Goal: Task Accomplishment & Management: Manage account settings

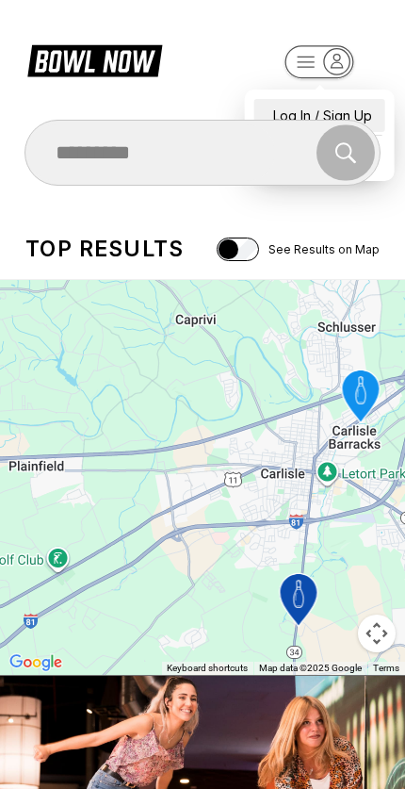
click at [334, 99] on div "Log In / Sign Up" at bounding box center [319, 115] width 131 height 33
select select "**"
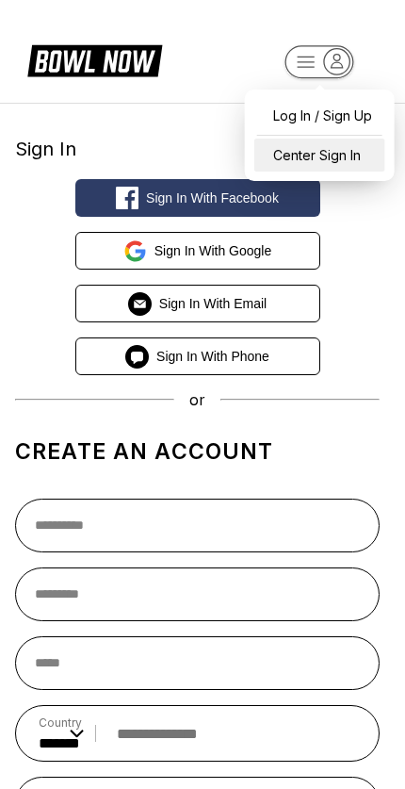
click at [347, 148] on div "Center Sign In" at bounding box center [319, 155] width 131 height 33
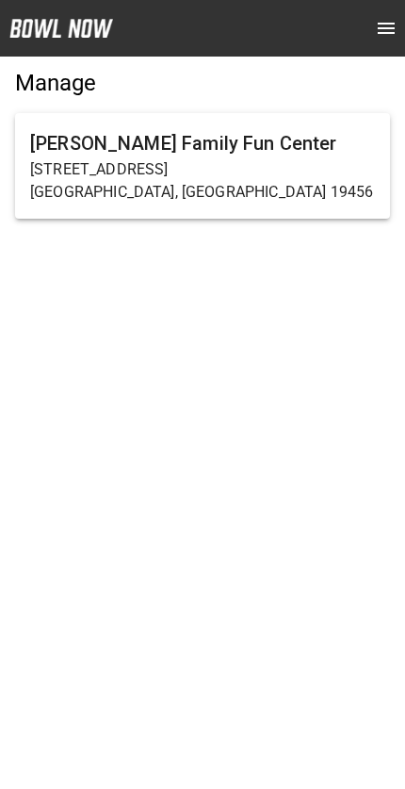
click at [267, 178] on p "[STREET_ADDRESS]" at bounding box center [202, 169] width 345 height 23
